Goal: Transaction & Acquisition: Book appointment/travel/reservation

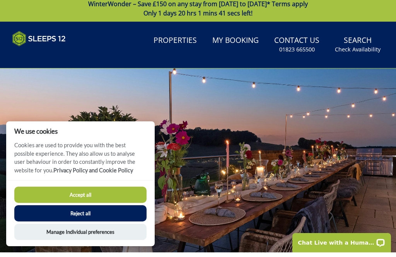
scroll to position [5, 0]
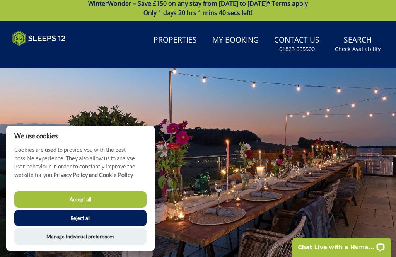
click at [123, 202] on button "Accept all" at bounding box center [80, 200] width 132 height 16
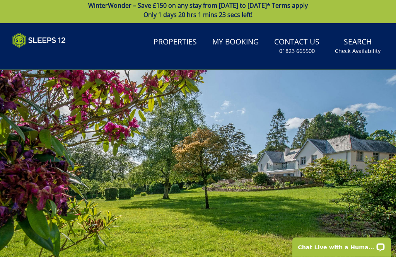
scroll to position [3, 0]
click at [192, 45] on link "Properties" at bounding box center [176, 42] width 50 height 17
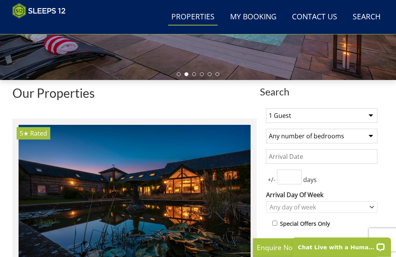
scroll to position [202, 0]
click at [370, 115] on select "1 Guest 2 Guests 3 Guests 4 Guests 5 Guests 6 Guests 7 Guests 8 Guests 9 Guests…" at bounding box center [321, 115] width 111 height 15
select select "10"
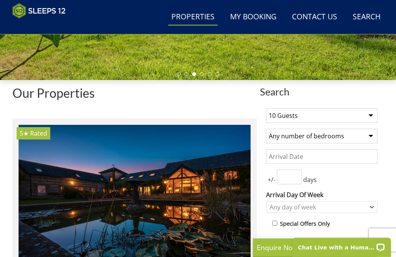
click at [369, 135] on select "Any number of bedrooms 4 Bedrooms 5 Bedrooms 6 Bedrooms 7 Bedrooms 8 Bedrooms 9…" at bounding box center [321, 136] width 111 height 15
select select "5"
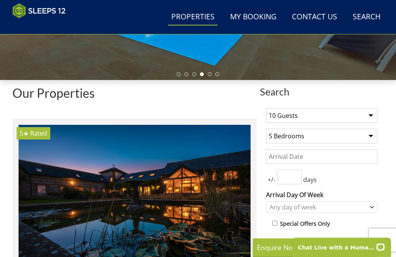
click at [346, 159] on input "Date" at bounding box center [321, 156] width 111 height 15
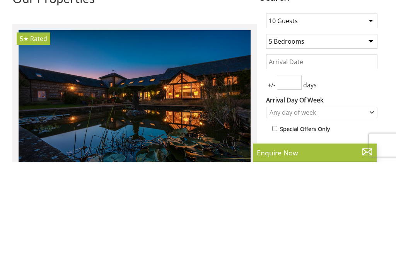
scroll to position [297, 0]
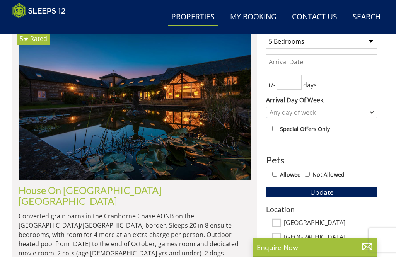
click at [224, 103] on img at bounding box center [135, 105] width 232 height 150
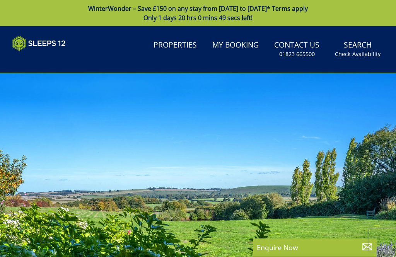
click at [188, 45] on link "Properties" at bounding box center [176, 45] width 50 height 17
select select "10"
select select "5"
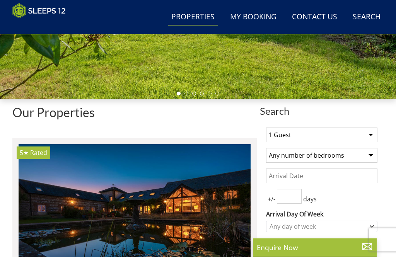
scroll to position [183, 0]
click at [374, 136] on select "1 Guest 2 Guests 3 Guests 4 Guests 5 Guests 6 Guests 7 Guests 8 Guests 9 Guests…" at bounding box center [321, 135] width 111 height 15
select select "10"
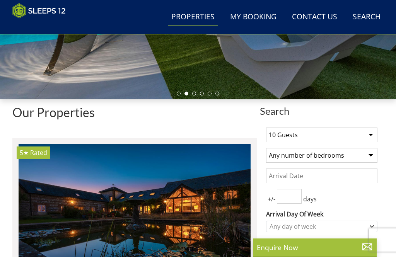
click at [370, 154] on select "Any number of bedrooms 4 Bedrooms 5 Bedrooms 6 Bedrooms 7 Bedrooms 8 Bedrooms 9…" at bounding box center [321, 155] width 111 height 15
select select "5"
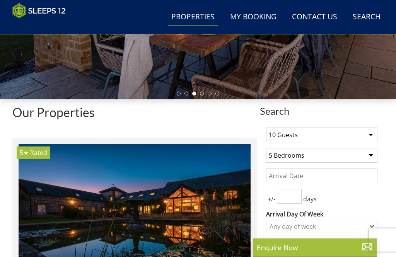
click at [317, 175] on input "Date" at bounding box center [321, 176] width 111 height 15
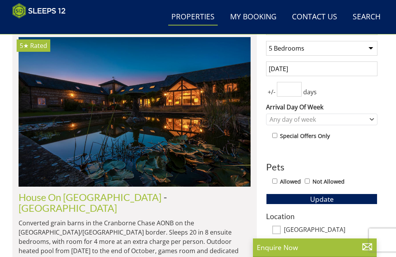
scroll to position [290, 0]
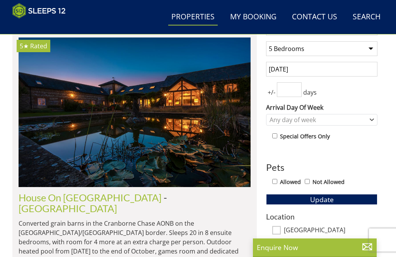
click at [365, 70] on input "[DATE]" at bounding box center [321, 69] width 111 height 15
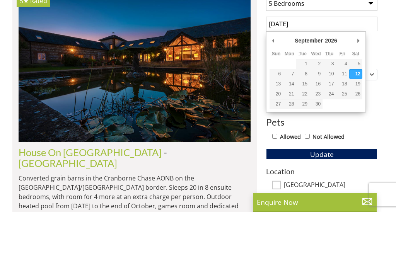
type input "[DATE]"
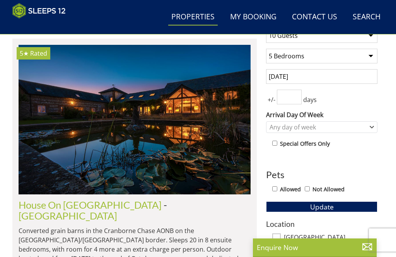
scroll to position [282, 0]
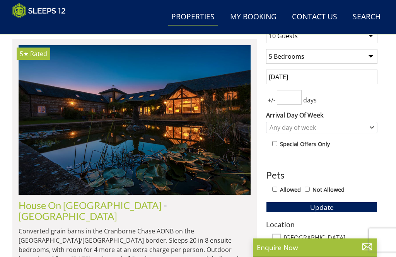
click at [371, 120] on label "Arrival Day Of Week" at bounding box center [321, 115] width 111 height 9
click at [0, 0] on select "[DATE] [DATE] [DATE] [DATE] [DATE] [DATE] [DATE]" at bounding box center [0, 0] width 0 height 0
click at [372, 127] on icon "Combobox" at bounding box center [372, 127] width 4 height 5
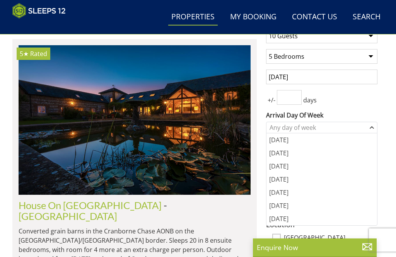
click at [322, 194] on div "[DATE]" at bounding box center [322, 192] width 111 height 13
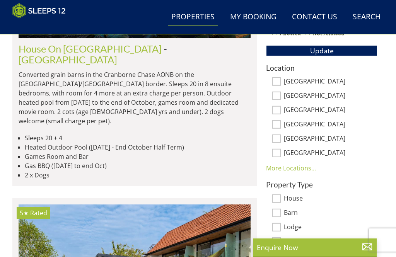
scroll to position [437, 0]
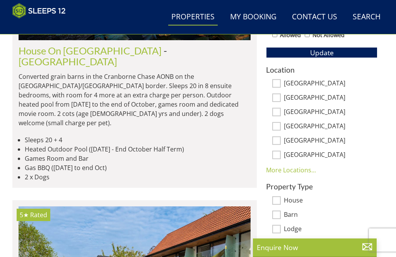
click at [281, 79] on div "Location [GEOGRAPHIC_DATA] [GEOGRAPHIC_DATA][PERSON_NAME][GEOGRAPHIC_DATA] [GEO…" at bounding box center [321, 120] width 111 height 109
click at [278, 81] on input "[GEOGRAPHIC_DATA]" at bounding box center [276, 83] width 9 height 9
checkbox input "true"
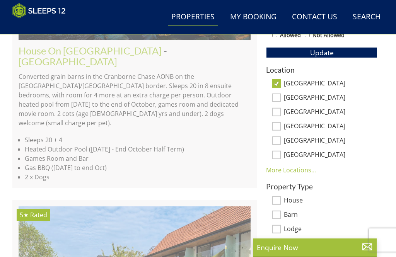
click at [281, 93] on div "Location [GEOGRAPHIC_DATA] [GEOGRAPHIC_DATA][PERSON_NAME][GEOGRAPHIC_DATA] [GEO…" at bounding box center [321, 120] width 111 height 109
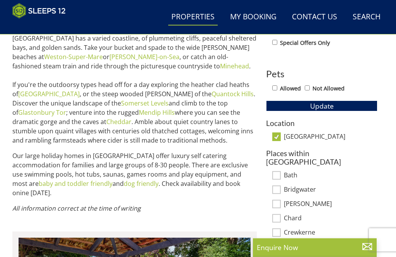
scroll to position [384, 0]
click at [300, 135] on label "[GEOGRAPHIC_DATA]" at bounding box center [331, 137] width 94 height 9
click at [281, 135] on input "[GEOGRAPHIC_DATA]" at bounding box center [276, 137] width 9 height 9
checkbox input "false"
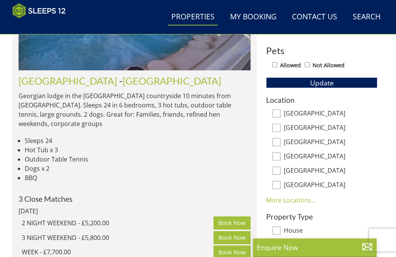
scroll to position [409, 0]
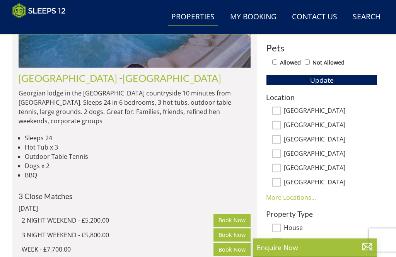
click at [278, 170] on input "[GEOGRAPHIC_DATA]" at bounding box center [276, 168] width 9 height 9
checkbox input "true"
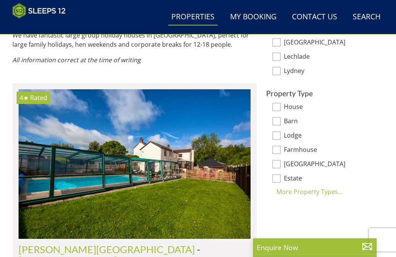
scroll to position [517, 0]
click at [277, 117] on input "Barn" at bounding box center [276, 121] width 9 height 9
checkbox input "true"
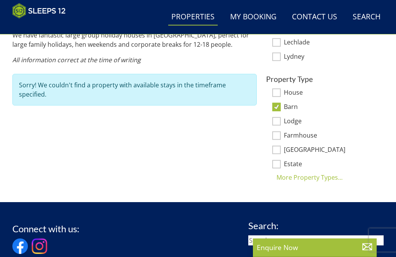
click at [278, 89] on input "House" at bounding box center [276, 93] width 9 height 9
checkbox input "true"
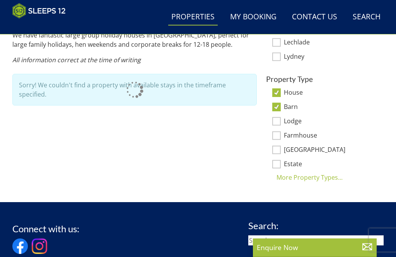
click at [277, 117] on input "Lodge" at bounding box center [276, 121] width 9 height 9
checkbox input "true"
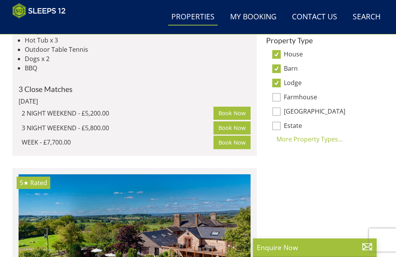
click at [278, 126] on input "Estate" at bounding box center [276, 126] width 9 height 9
checkbox input "true"
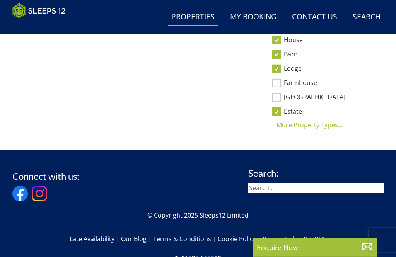
click at [276, 83] on input "Farmhouse" at bounding box center [276, 83] width 9 height 9
checkbox input "true"
click at [281, 111] on input "Estate" at bounding box center [276, 111] width 9 height 9
checkbox input "false"
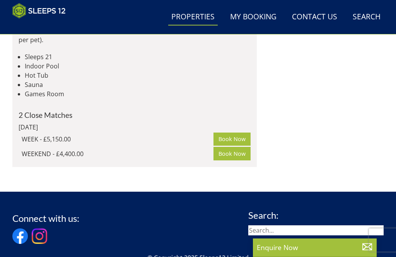
scroll to position [770, 0]
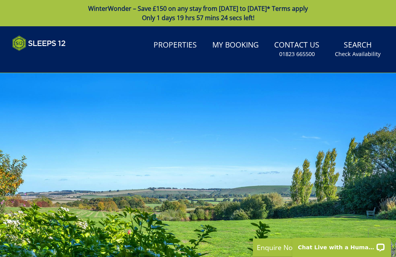
click at [366, 40] on link "Search Check Availability" at bounding box center [358, 49] width 52 height 25
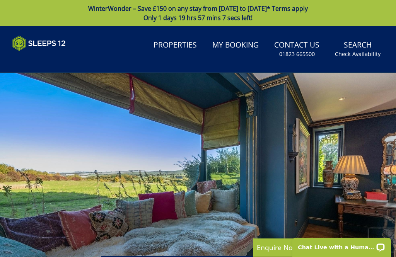
click at [190, 42] on link "Properties" at bounding box center [176, 45] width 50 height 17
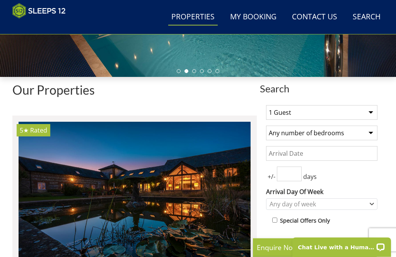
scroll to position [206, 0]
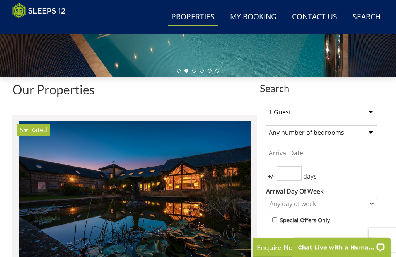
click at [371, 112] on select "1 Guest 2 Guests 3 Guests 4 Guests 5 Guests 6 Guests 7 Guests 8 Guests 9 Guests…" at bounding box center [321, 112] width 111 height 15
select select "10"
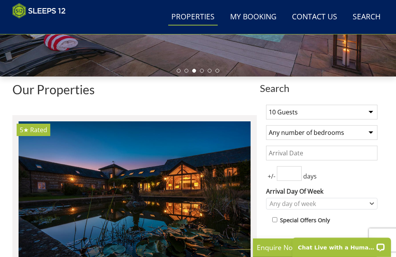
click at [372, 129] on select "Any number of bedrooms 4 Bedrooms 5 Bedrooms 6 Bedrooms 7 Bedrooms 8 Bedrooms 9…" at bounding box center [321, 132] width 111 height 15
select select "5"
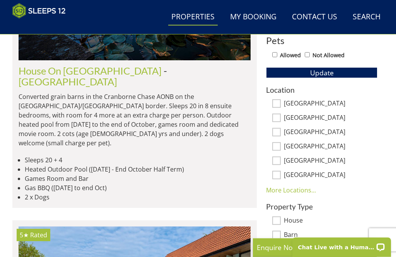
scroll to position [417, 0]
click at [304, 188] on link "More Locations..." at bounding box center [291, 190] width 50 height 9
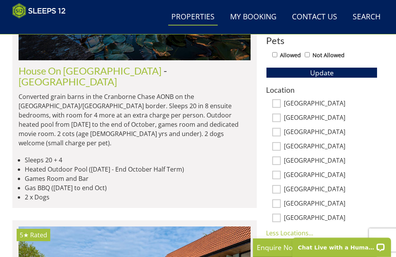
click at [284, 101] on label "[GEOGRAPHIC_DATA]" at bounding box center [331, 104] width 94 height 9
click at [281, 101] on input "[GEOGRAPHIC_DATA]" at bounding box center [276, 103] width 9 height 9
checkbox input "true"
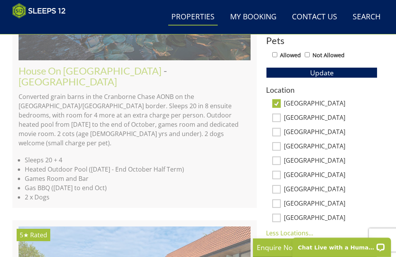
click at [280, 117] on input "[GEOGRAPHIC_DATA]" at bounding box center [276, 118] width 9 height 9
checkbox input "true"
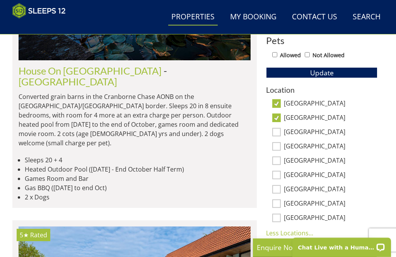
click at [279, 135] on input "[GEOGRAPHIC_DATA]" at bounding box center [276, 132] width 9 height 9
checkbox input "true"
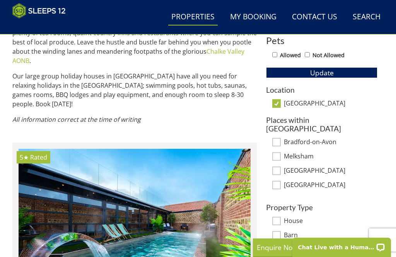
click at [279, 152] on input "Melksham" at bounding box center [276, 156] width 9 height 9
checkbox input "true"
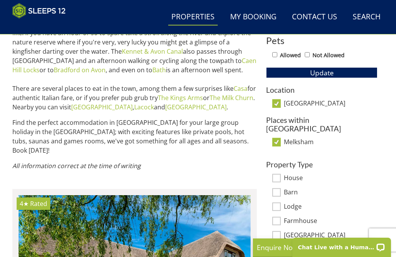
click at [284, 139] on label "Melksham" at bounding box center [331, 143] width 94 height 9
click at [281, 138] on input "Melksham" at bounding box center [276, 142] width 9 height 9
checkbox input "false"
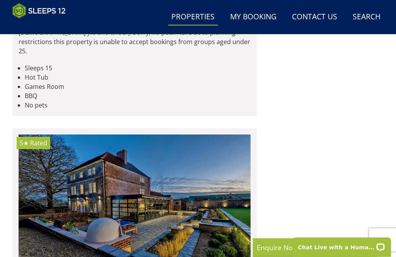
scroll to position [1186, 0]
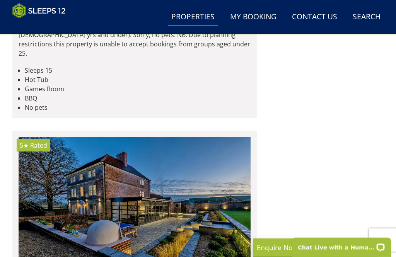
click at [123, 58] on p "Big thatched country cottage in Wiltshire within easy reach of the M4 and only …" at bounding box center [135, 25] width 232 height 65
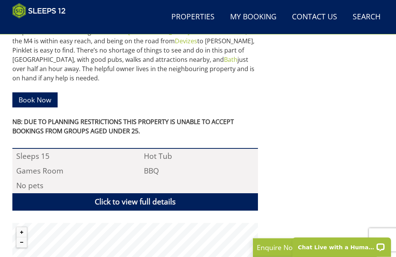
scroll to position [432, 0]
click at [226, 194] on link "Click to view full details" at bounding box center [135, 202] width 246 height 17
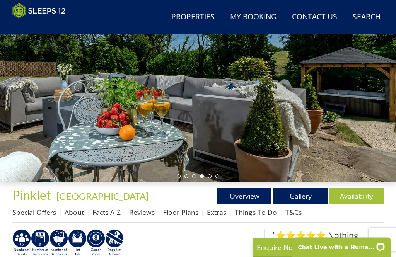
scroll to position [100, 0]
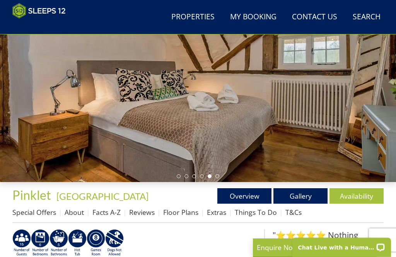
click at [185, 214] on link "Floor Plans" at bounding box center [180, 212] width 35 height 9
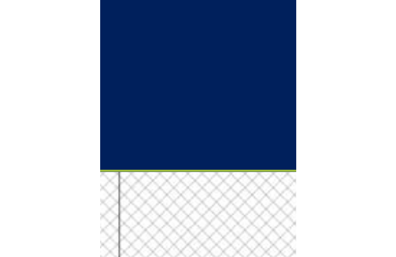
scroll to position [264, 0]
